Goal: Task Accomplishment & Management: Manage account settings

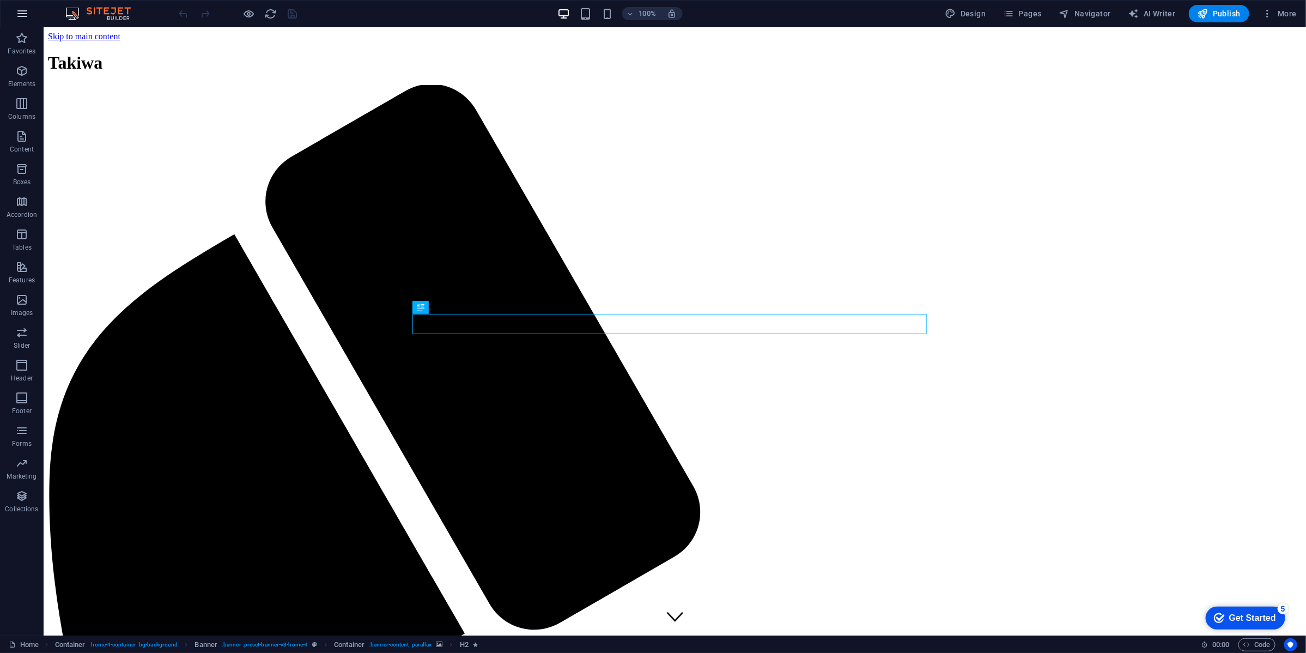
click at [25, 11] on icon "button" at bounding box center [22, 13] width 13 height 13
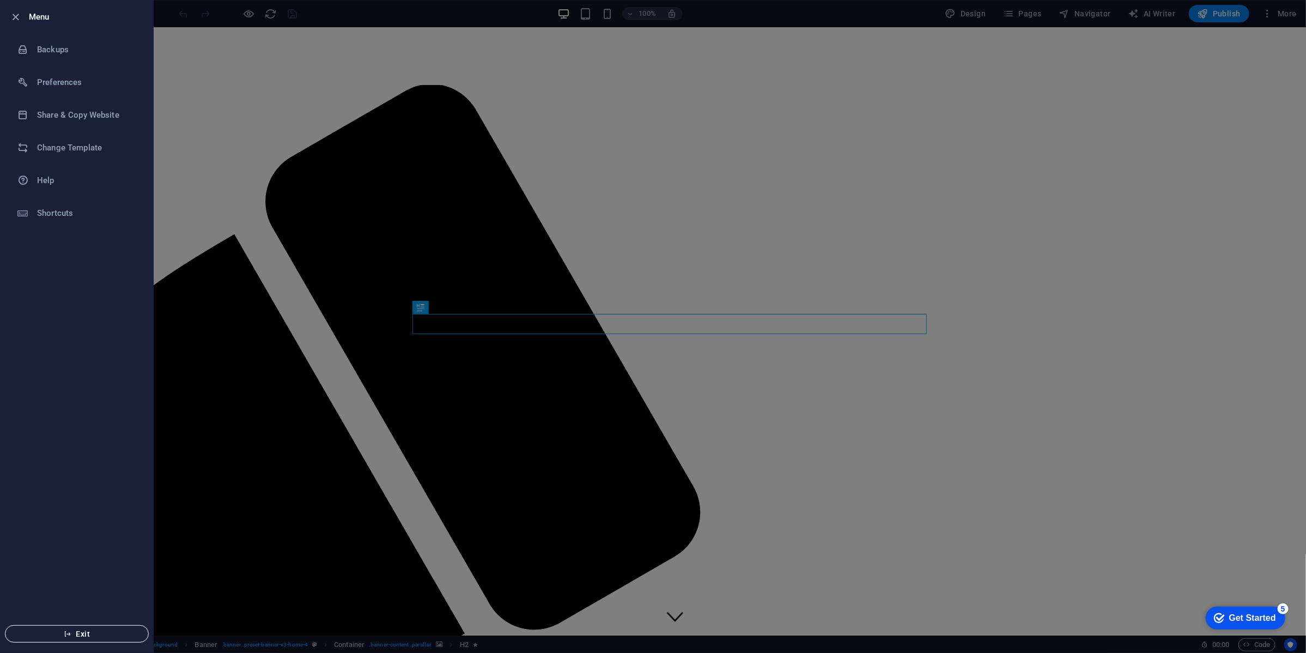
click at [71, 635] on icon "button" at bounding box center [68, 634] width 8 height 8
